Goal: Task Accomplishment & Management: Manage account settings

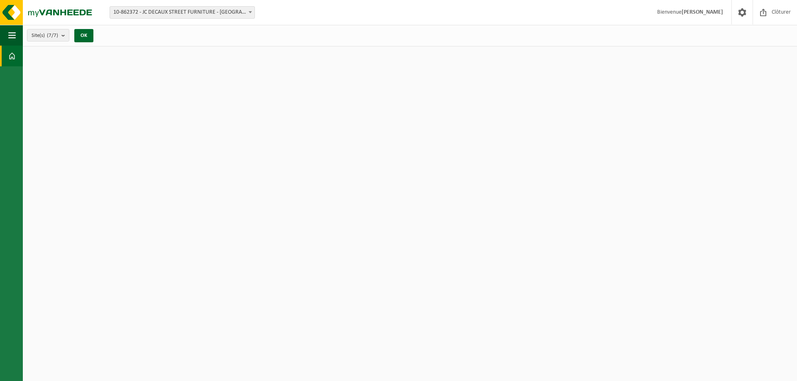
click at [704, 11] on strong "[PERSON_NAME]" at bounding box center [701, 12] width 41 height 6
click at [46, 13] on img at bounding box center [50, 12] width 100 height 25
click at [161, 12] on span "10-862372 - JC DECAUX STREET FURNITURE - [GEOGRAPHIC_DATA]" at bounding box center [182, 13] width 144 height 12
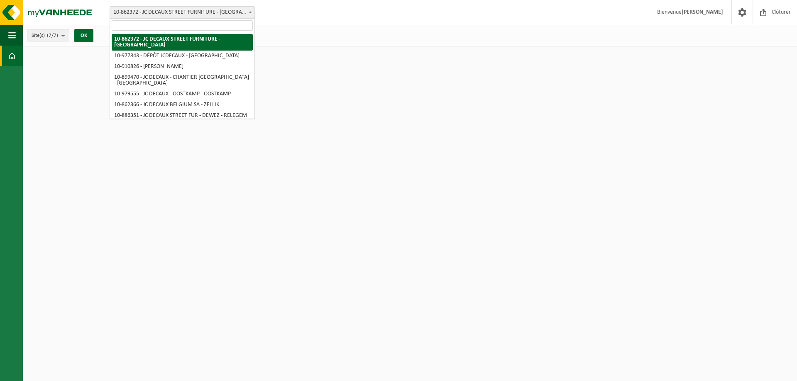
click at [161, 12] on span "10-862372 - JC DECAUX STREET FURNITURE - [GEOGRAPHIC_DATA]" at bounding box center [182, 13] width 144 height 12
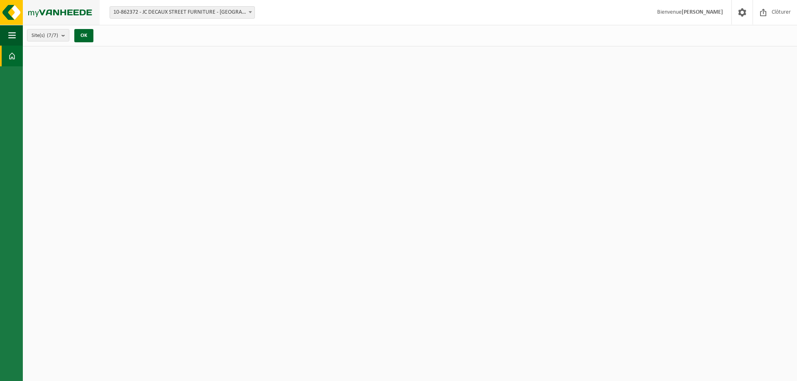
click at [14, 6] on img at bounding box center [50, 12] width 100 height 25
click at [12, 37] on span "button" at bounding box center [11, 35] width 7 height 21
click at [13, 33] on span "button" at bounding box center [11, 35] width 7 height 21
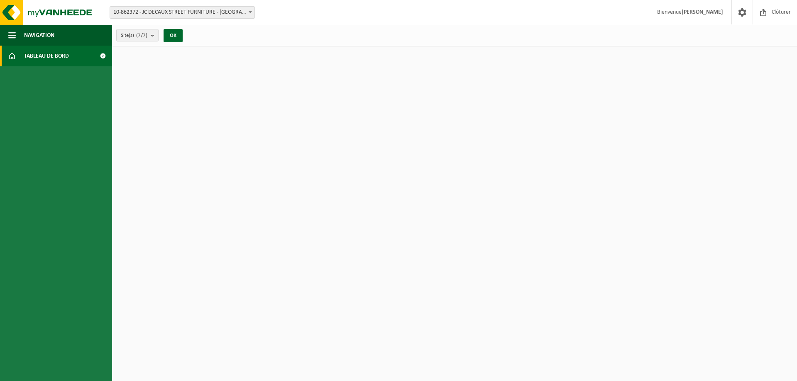
click at [93, 61] on link "Tableau de bord" at bounding box center [56, 56] width 112 height 21
click at [699, 15] on strong "[PERSON_NAME]" at bounding box center [701, 12] width 41 height 6
click at [743, 10] on span at bounding box center [742, 12] width 12 height 24
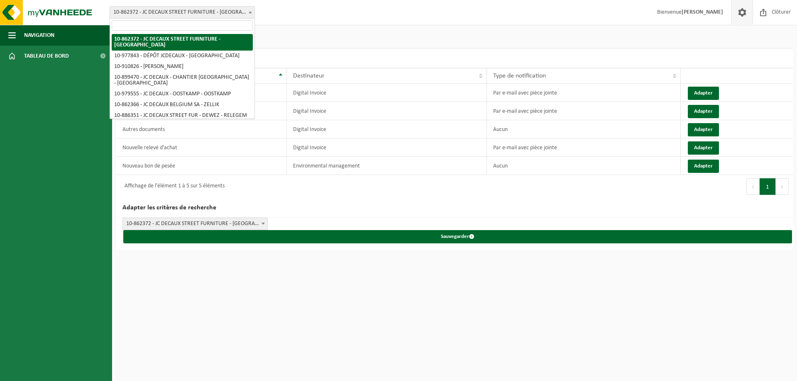
click at [192, 15] on span "10-862372 - JC DECAUX STREET FURNITURE - [GEOGRAPHIC_DATA]" at bounding box center [182, 13] width 144 height 12
click at [50, 15] on img at bounding box center [50, 12] width 100 height 25
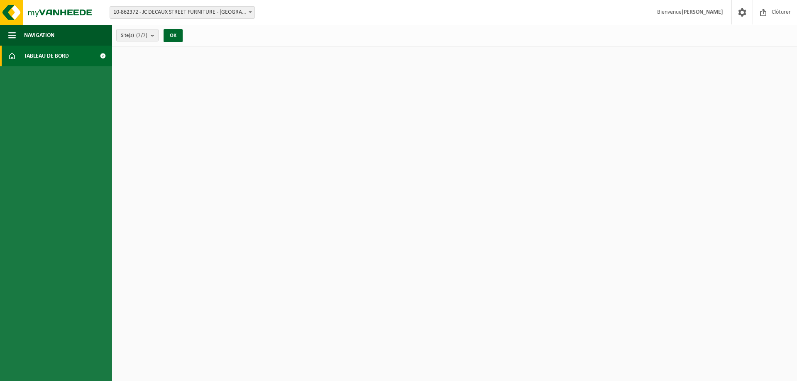
click at [78, 61] on link "Tableau de bord" at bounding box center [56, 56] width 112 height 21
click at [176, 37] on button "OK" at bounding box center [173, 35] width 19 height 13
click at [180, 37] on button "OK" at bounding box center [173, 35] width 19 height 13
click at [181, 37] on button "OK" at bounding box center [173, 35] width 19 height 13
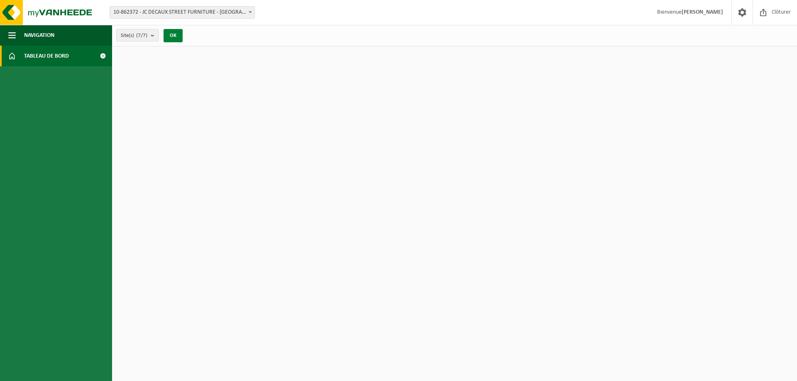
click at [181, 37] on button "OK" at bounding box center [173, 35] width 19 height 13
click at [144, 36] on count "(7/7)" at bounding box center [141, 35] width 11 height 5
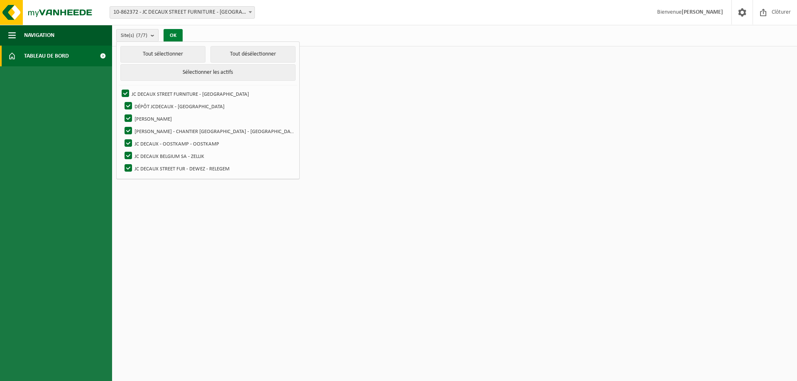
click at [173, 37] on button "OK" at bounding box center [173, 35] width 19 height 13
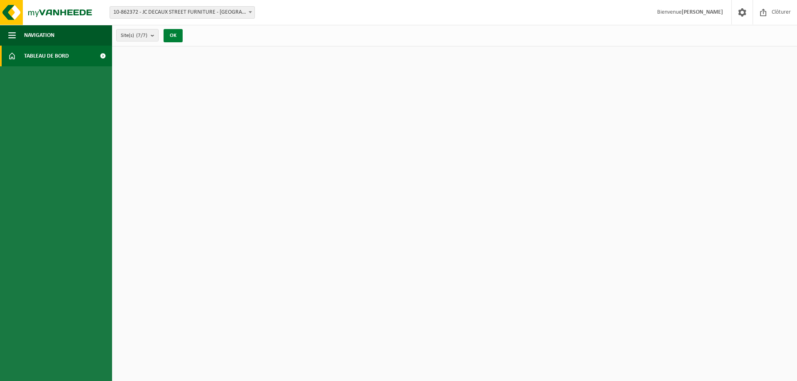
click at [173, 36] on button "OK" at bounding box center [173, 35] width 19 height 13
click at [173, 34] on button "OK" at bounding box center [173, 35] width 19 height 13
click at [173, 30] on button "OK" at bounding box center [173, 35] width 19 height 13
